Goal: Task Accomplishment & Management: Manage account settings

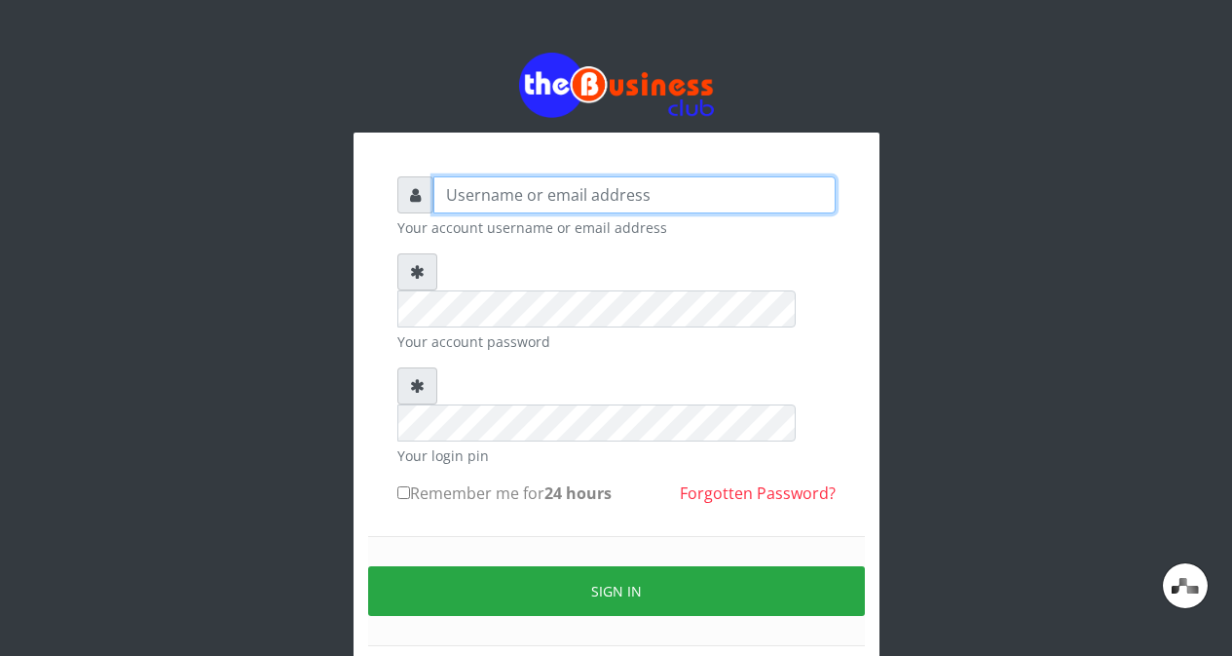
click at [625, 209] on input "text" at bounding box center [634, 194] width 402 height 37
type input "Teaforteconcept"
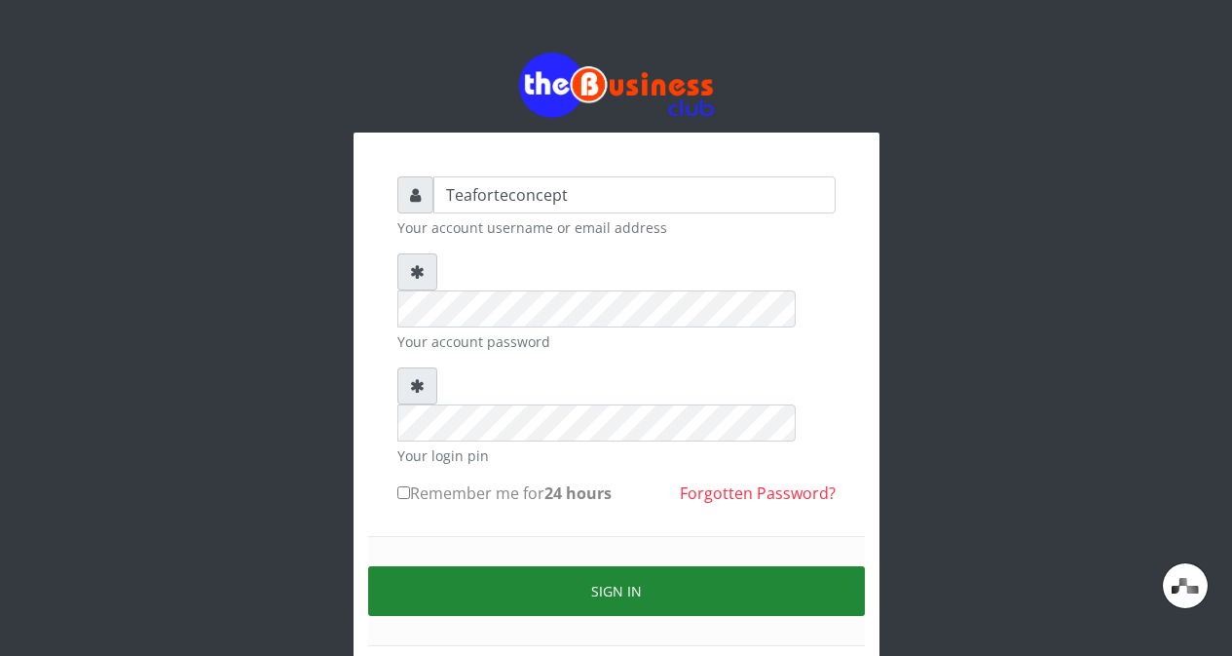
click at [620, 566] on button "Sign in" at bounding box center [616, 591] width 497 height 50
